Goal: Transaction & Acquisition: Book appointment/travel/reservation

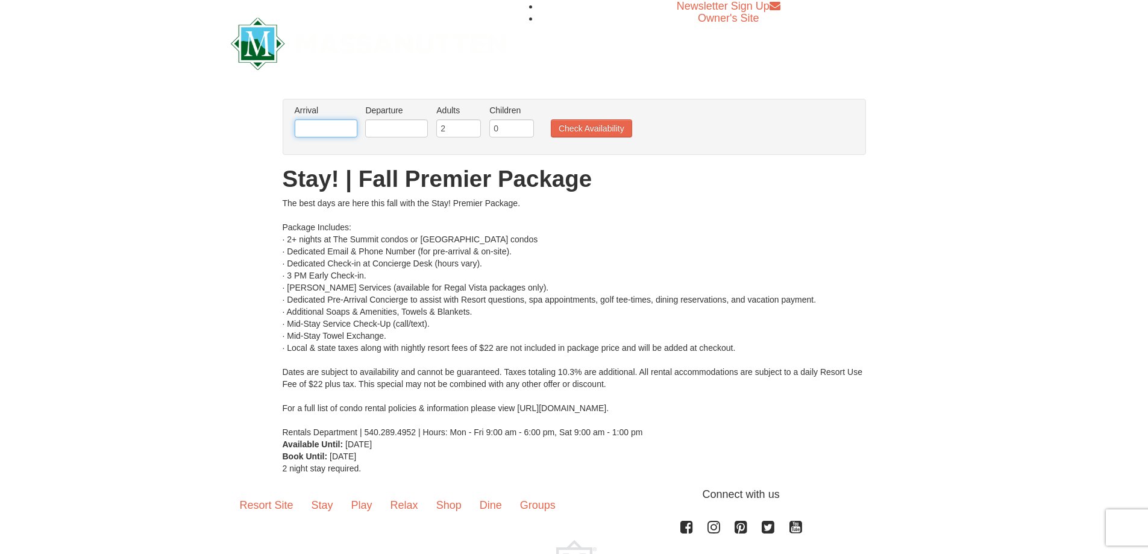
click at [340, 130] on input "text" at bounding box center [326, 128] width 63 height 18
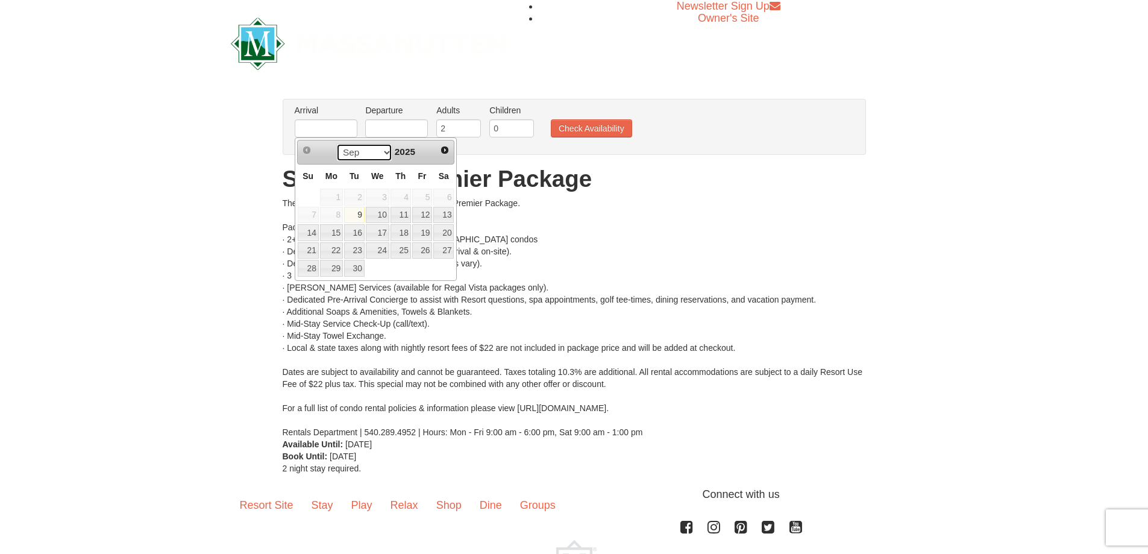
click at [384, 154] on select "Sep Oct Nov Dec" at bounding box center [364, 152] width 56 height 18
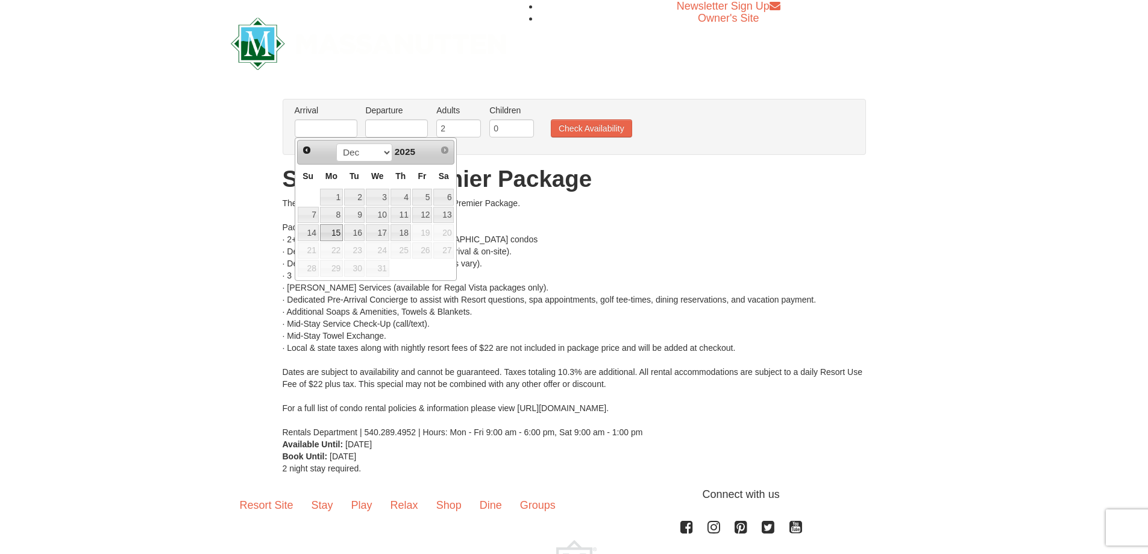
click at [331, 231] on link "15" at bounding box center [331, 232] width 23 height 17
type input "[DATE]"
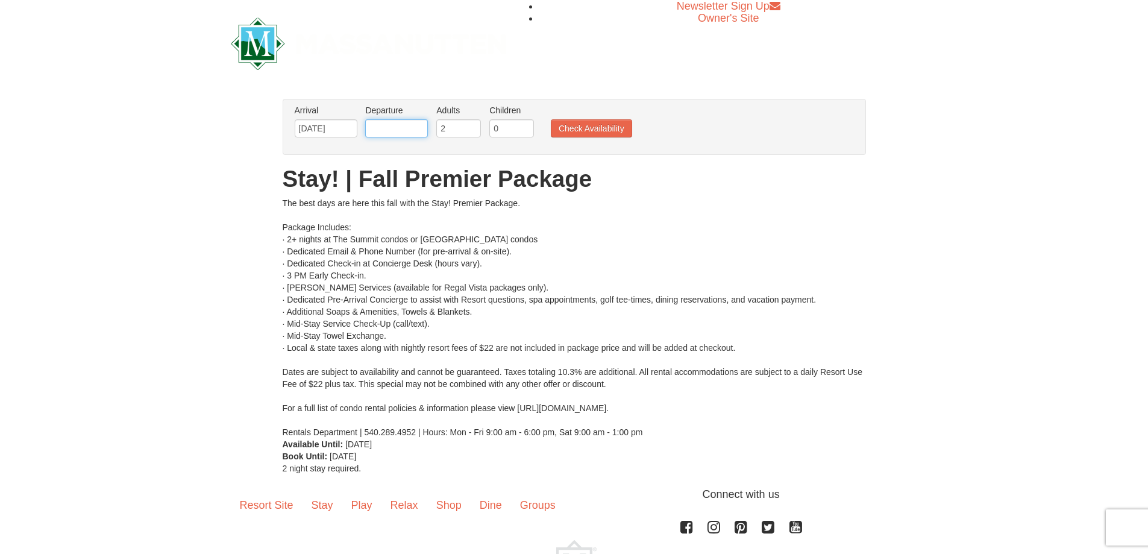
click at [385, 128] on input "text" at bounding box center [396, 128] width 63 height 18
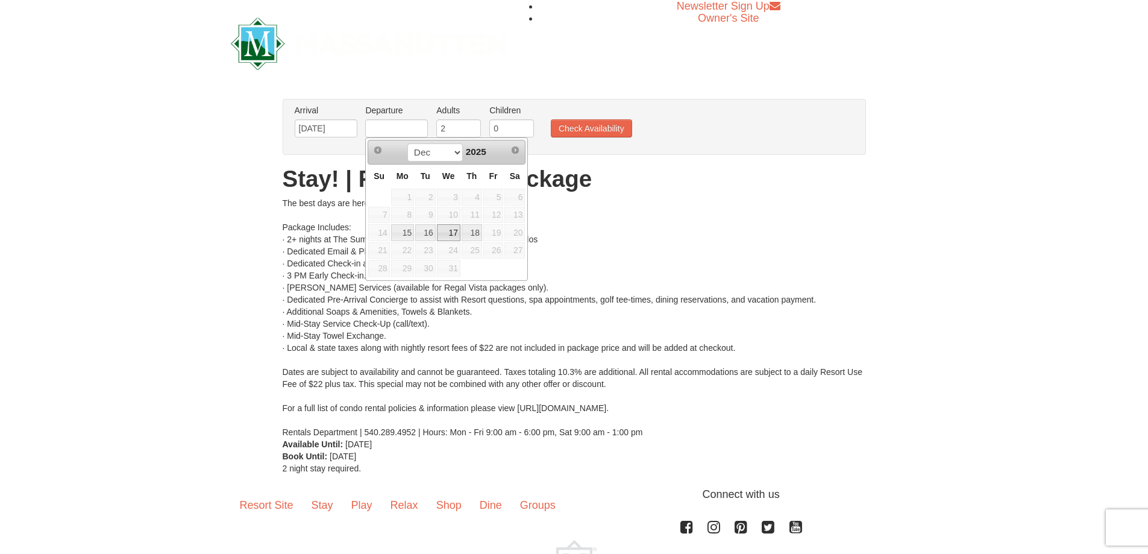
click at [450, 237] on link "17" at bounding box center [449, 232] width 24 height 17
type input "[DATE]"
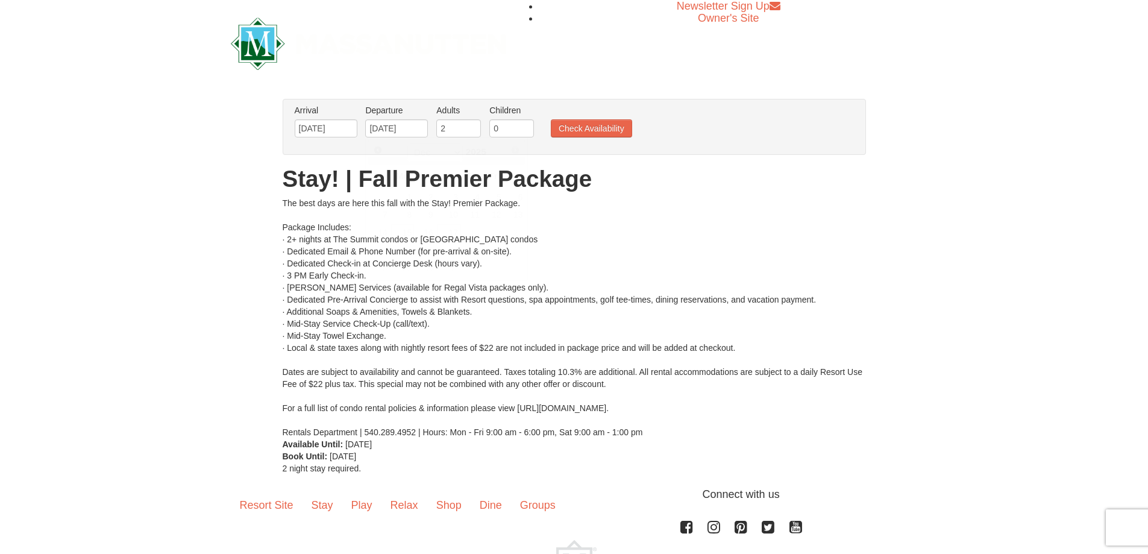
click at [451, 233] on div "The best days are here this fall with the Stay! Premier Package. Package Includ…" at bounding box center [574, 317] width 583 height 241
click at [503, 134] on input "0" at bounding box center [511, 128] width 45 height 18
click at [525, 128] on input "0" at bounding box center [511, 128] width 45 height 18
click at [526, 124] on input "1" at bounding box center [511, 128] width 45 height 18
type input "2"
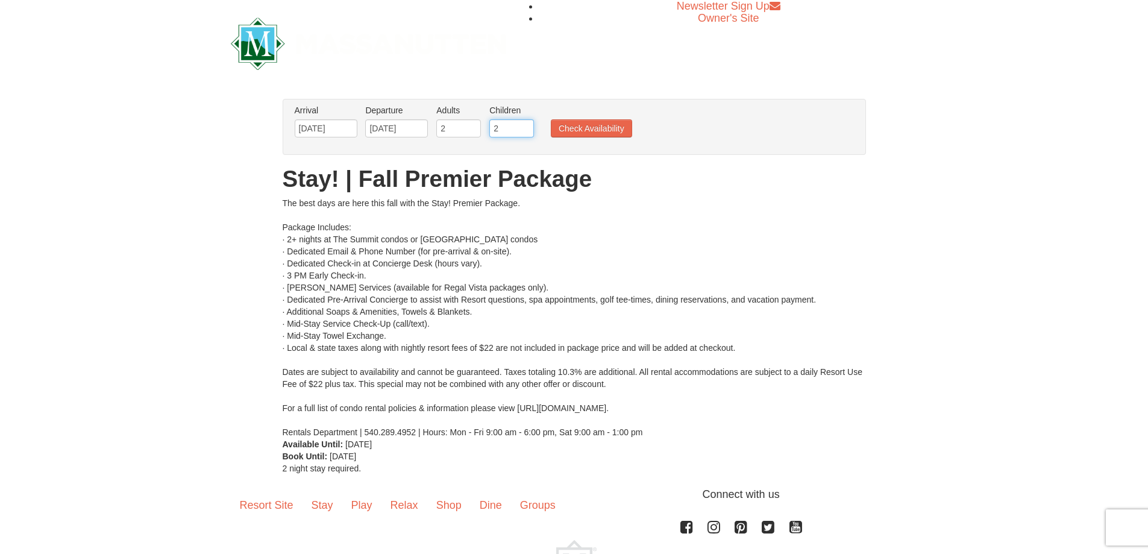
click at [526, 124] on input "2" at bounding box center [511, 128] width 45 height 18
click at [596, 130] on button "Check Availability" at bounding box center [591, 128] width 81 height 18
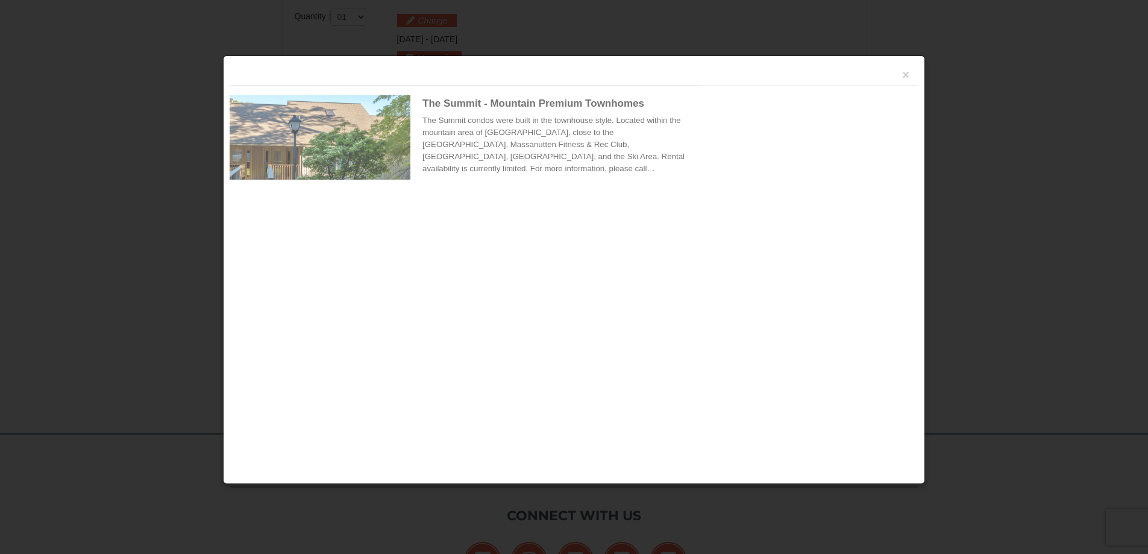
scroll to position [513, 0]
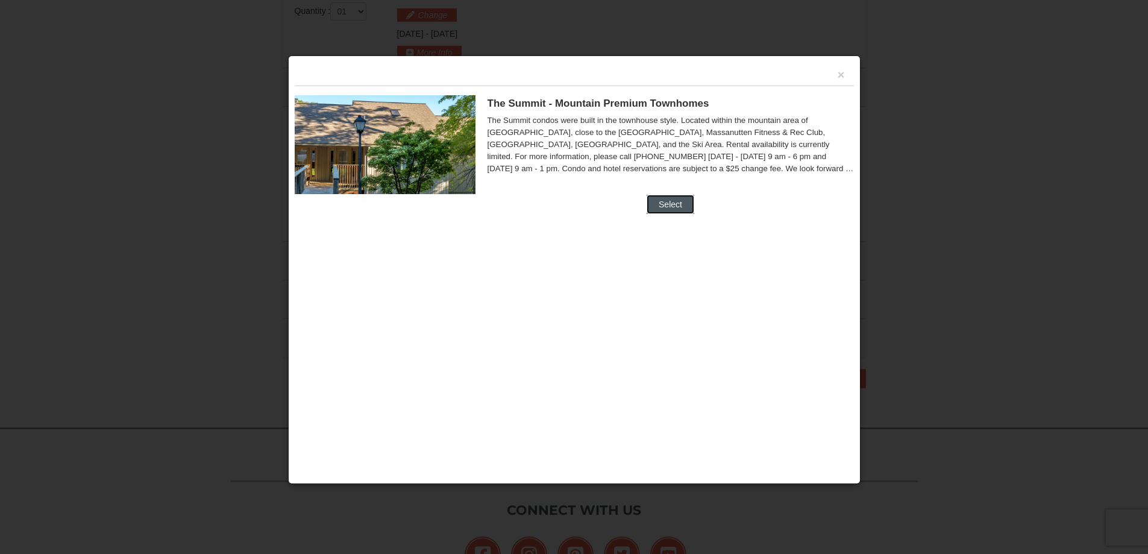
click at [677, 204] on button "Select" at bounding box center [671, 204] width 48 height 19
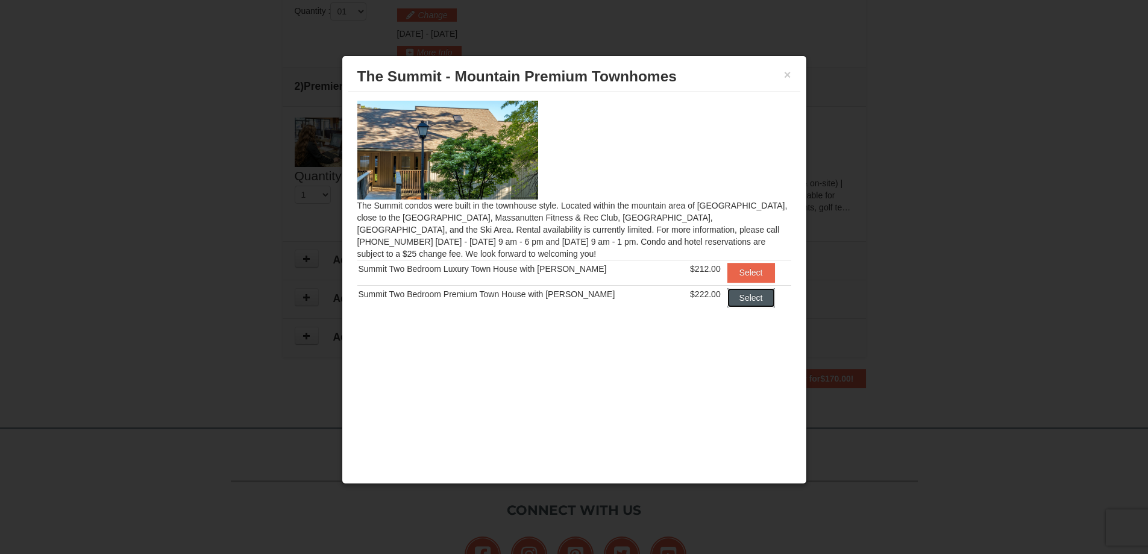
click at [744, 298] on button "Select" at bounding box center [751, 297] width 48 height 19
